Goal: Information Seeking & Learning: Find contact information

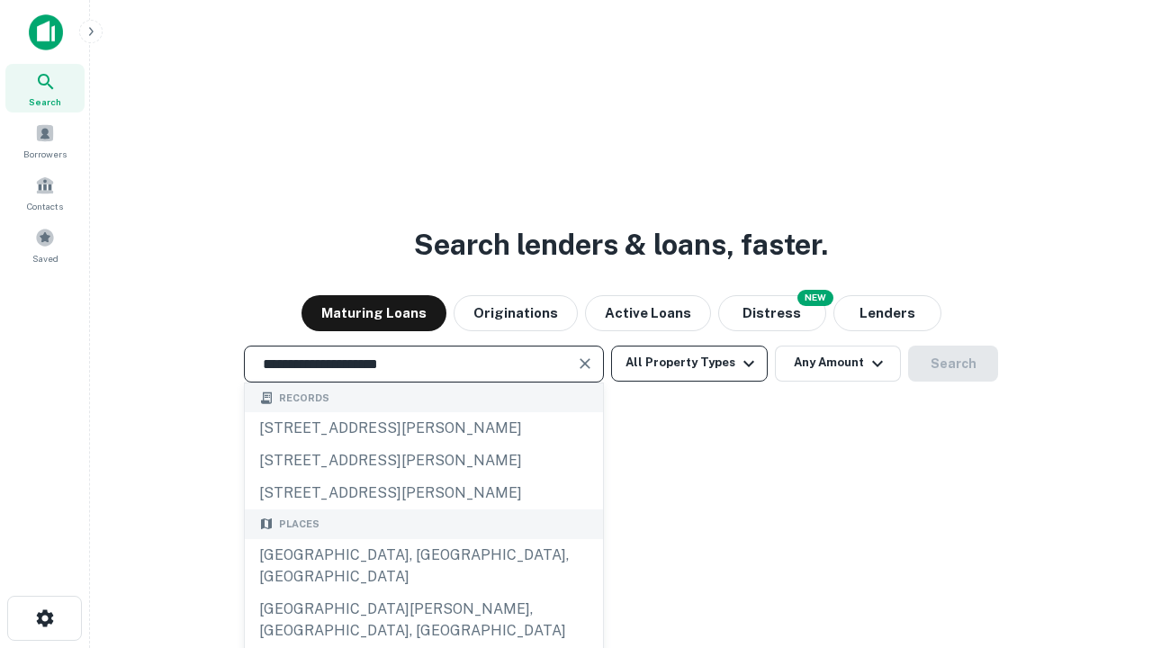
click at [423, 593] on div "[GEOGRAPHIC_DATA], [GEOGRAPHIC_DATA], [GEOGRAPHIC_DATA]" at bounding box center [424, 566] width 358 height 54
type input "**********"
click at [689, 363] on button "All Property Types" at bounding box center [689, 364] width 157 height 36
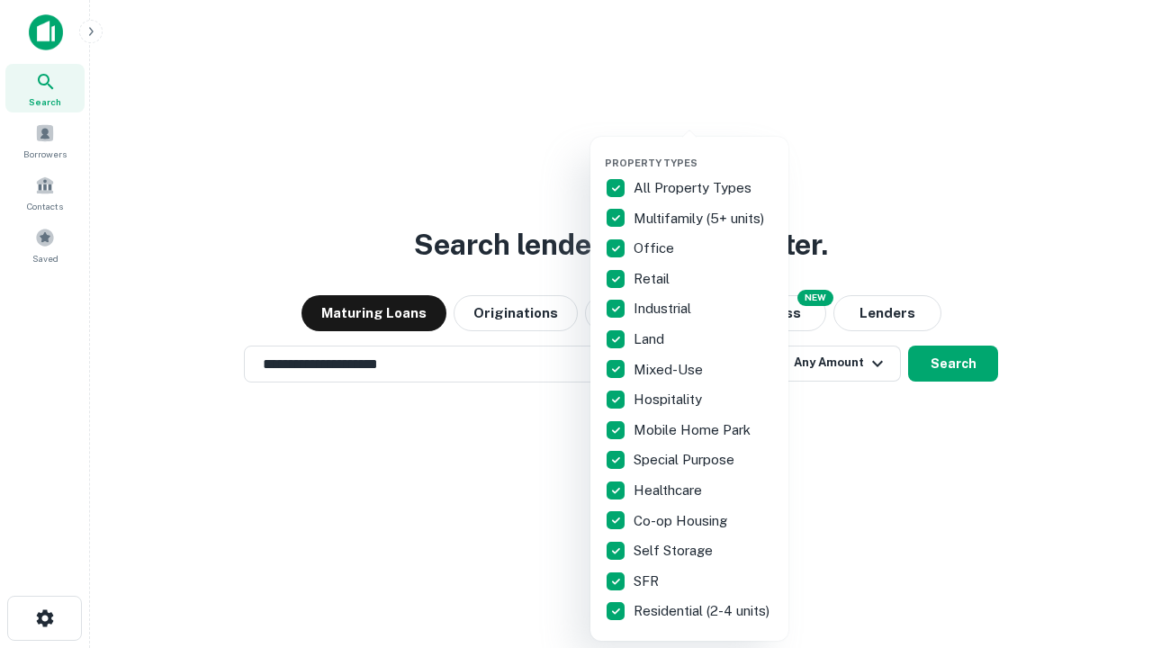
click at [704, 151] on button "button" at bounding box center [704, 151] width 198 height 1
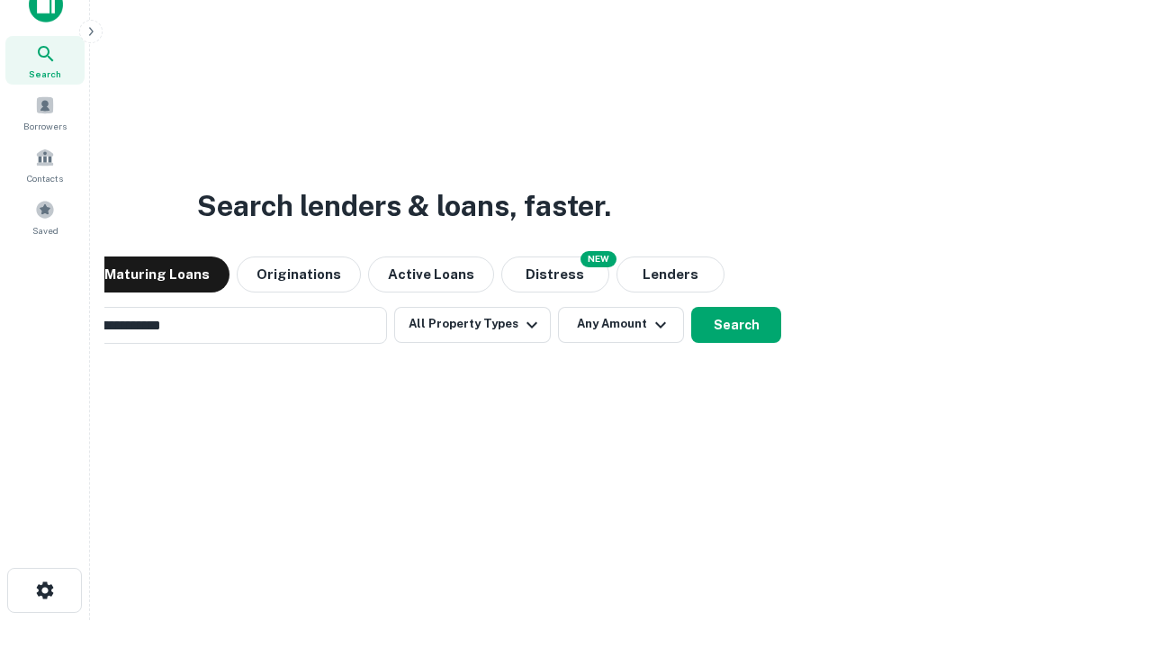
scroll to position [130, 509]
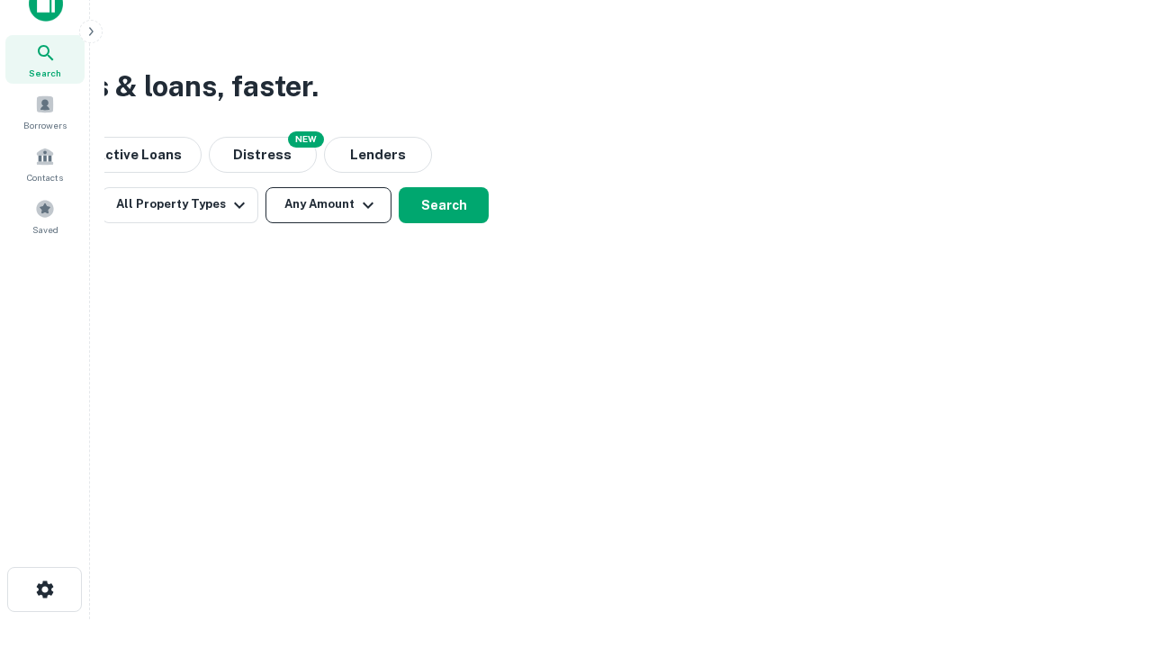
click at [328, 204] on button "Any Amount" at bounding box center [328, 205] width 126 height 36
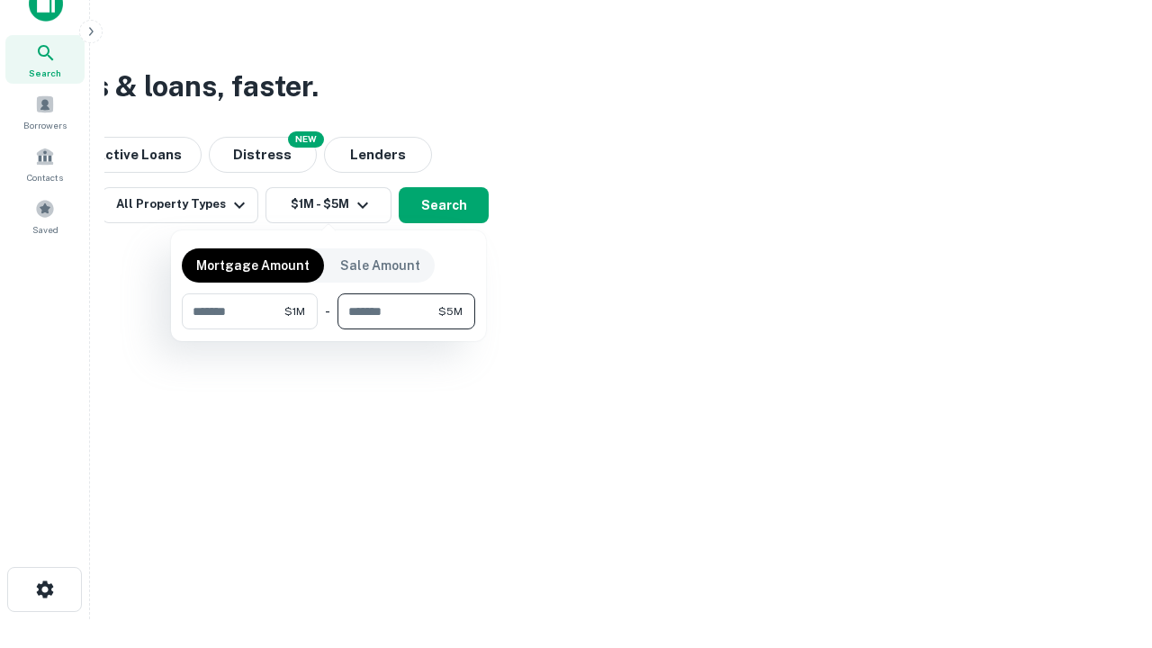
type input "*******"
click at [328, 329] on button "button" at bounding box center [328, 329] width 293 height 1
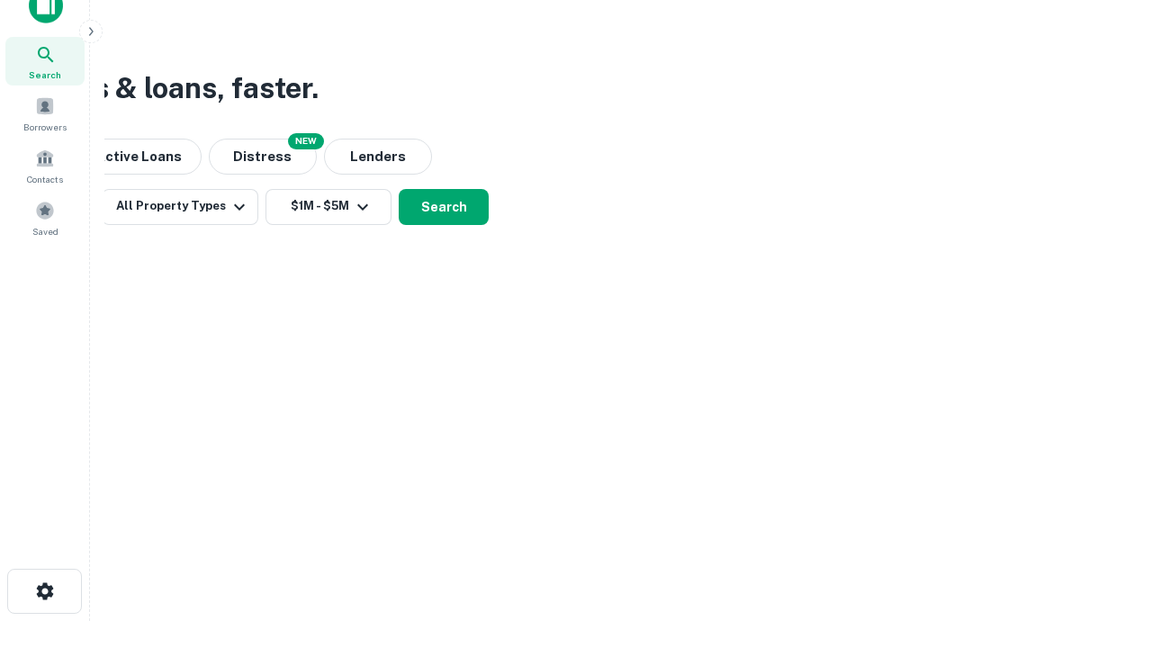
scroll to position [11, 332]
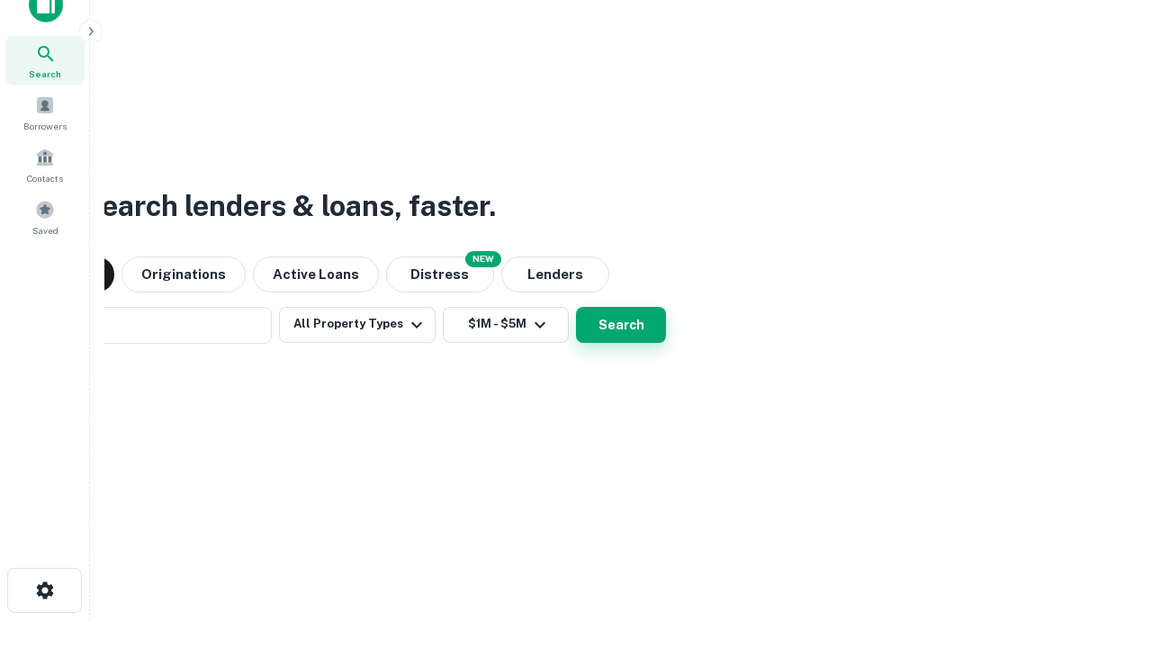
click at [576, 307] on button "Search" at bounding box center [621, 325] width 90 height 36
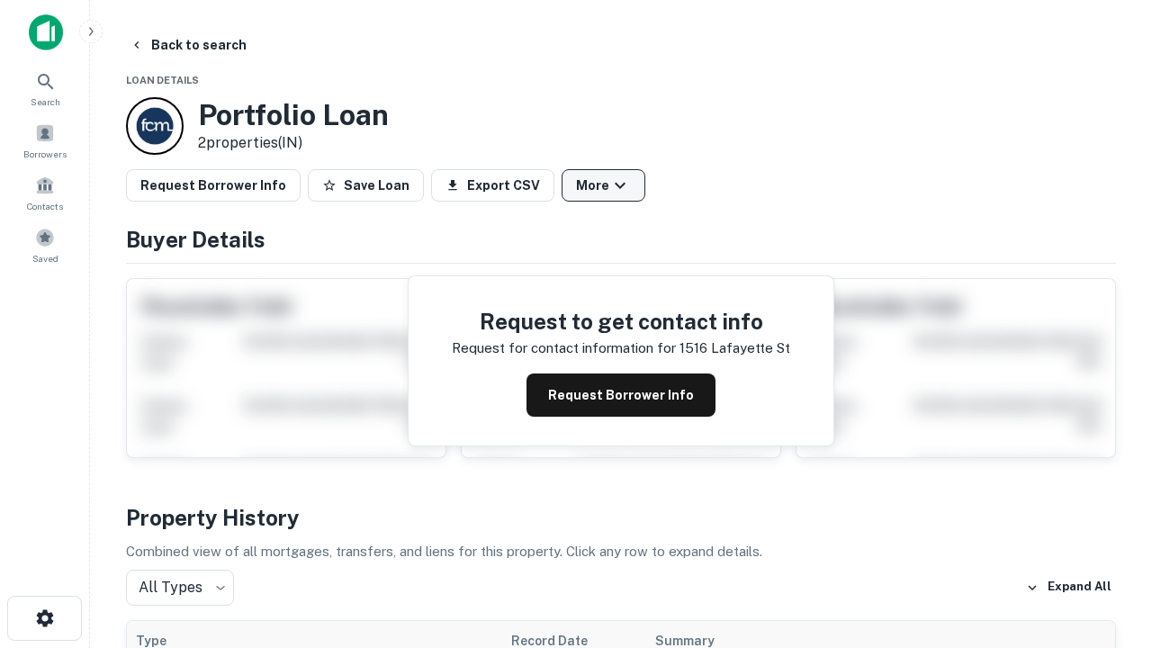
click at [603, 185] on button "More" at bounding box center [604, 185] width 84 height 32
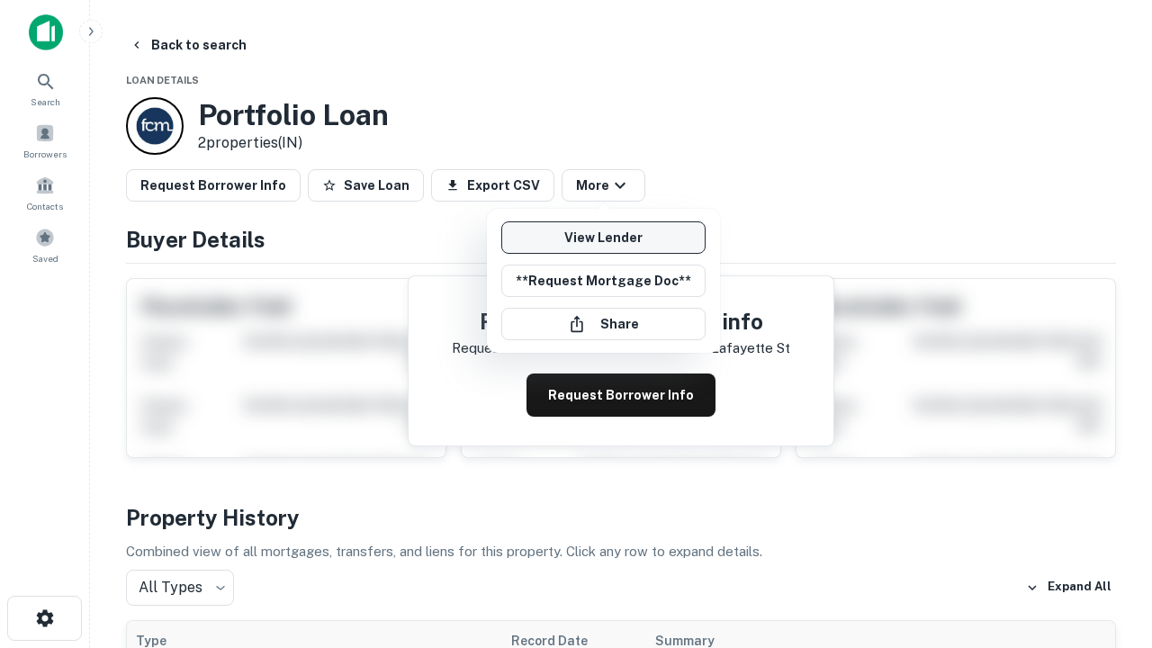
click at [603, 238] on link "View Lender" at bounding box center [603, 237] width 204 height 32
